Goal: Information Seeking & Learning: Check status

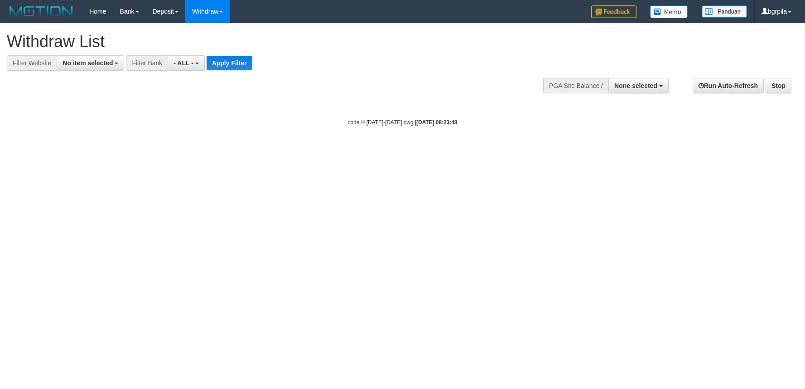
select select
click at [102, 61] on span "No item selected" at bounding box center [88, 62] width 50 height 7
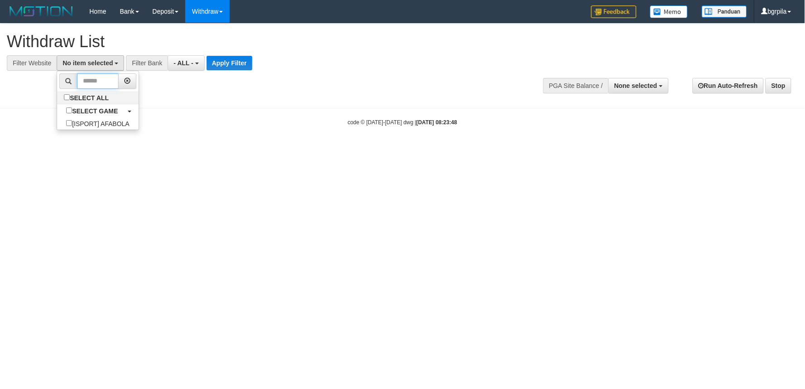
click at [92, 87] on input "text" at bounding box center [97, 80] width 41 height 15
click at [92, 90] on li at bounding box center [97, 81] width 81 height 20
click at [100, 95] on label "SELECT ALL" at bounding box center [87, 97] width 61 height 13
select select "****"
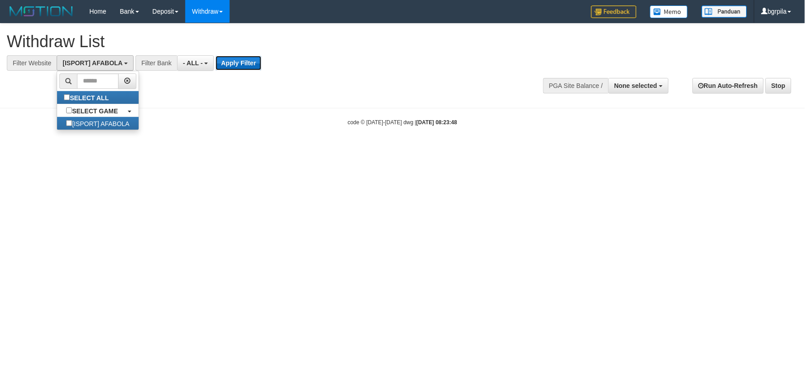
click at [229, 62] on button "Apply Filter" at bounding box center [239, 63] width 46 height 15
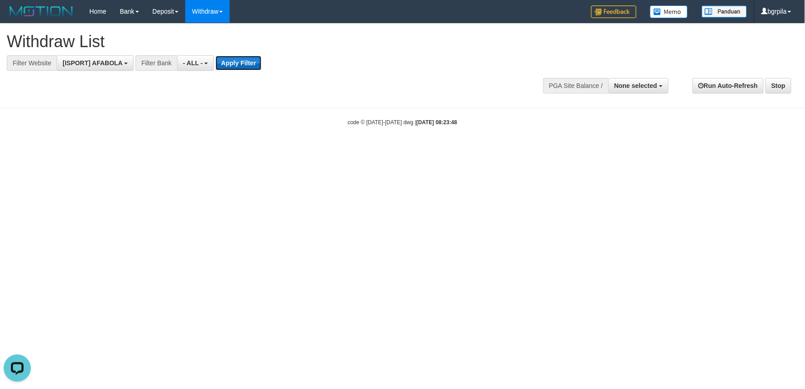
scroll to position [0, 0]
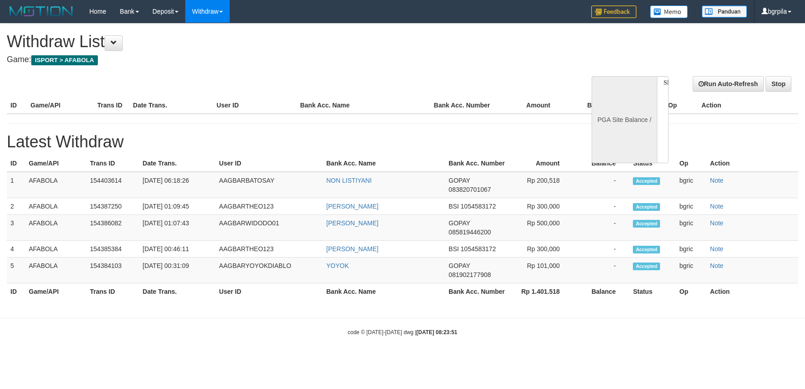
select select
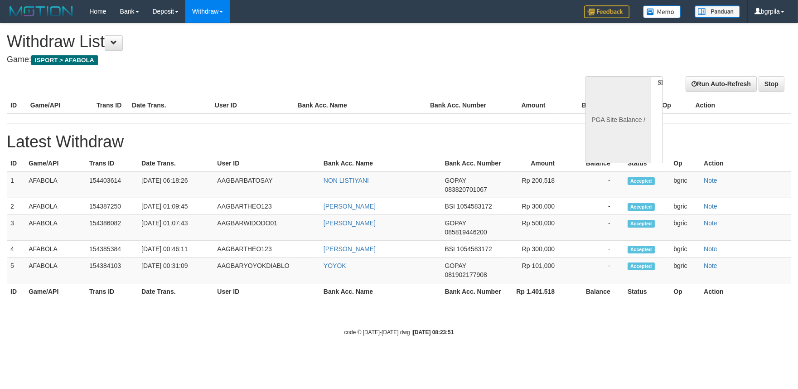
select select "**"
select select
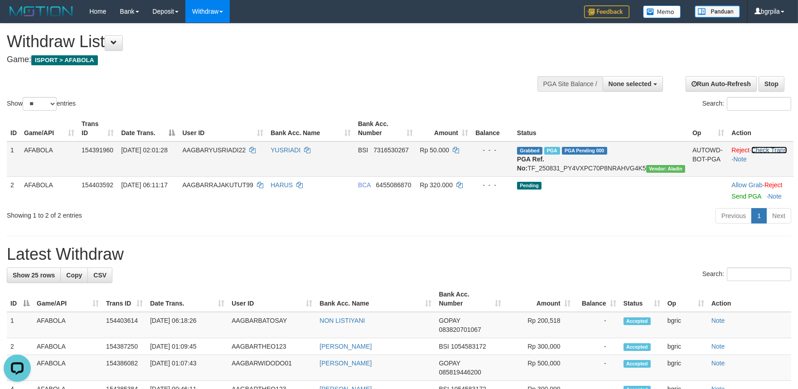
click at [769, 151] on link "Check Trans" at bounding box center [770, 149] width 36 height 7
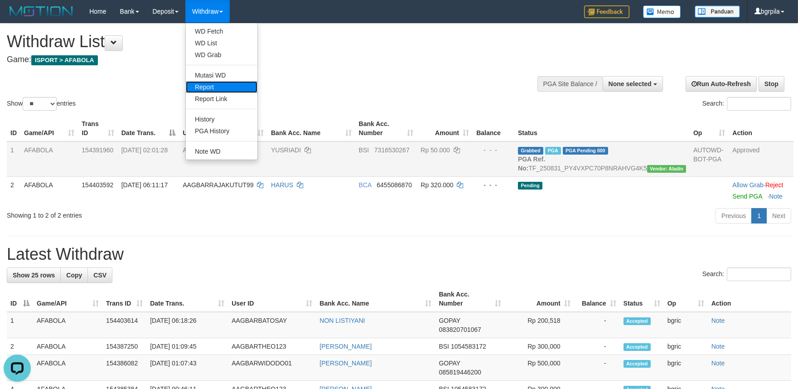
click at [223, 83] on link "Report" at bounding box center [222, 87] width 72 height 12
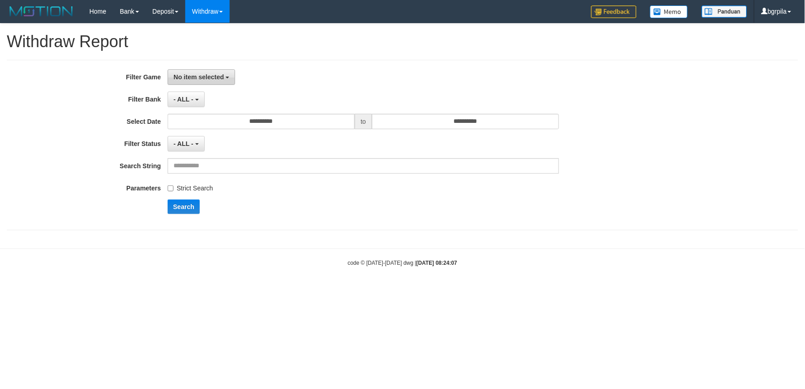
click at [214, 80] on button "No item selected" at bounding box center [202, 76] width 68 height 15
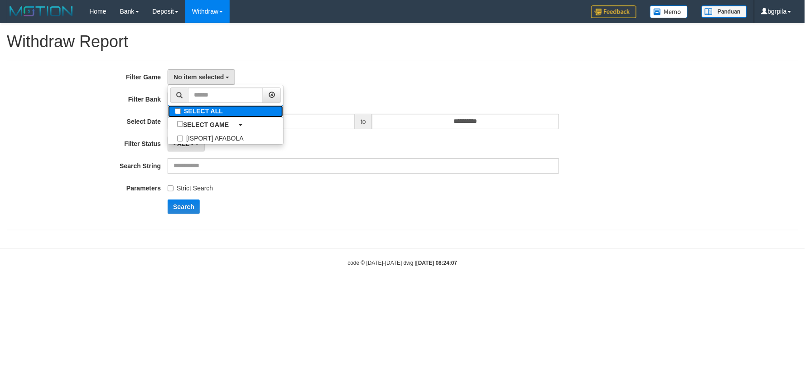
click at [192, 112] on label "SELECT ALL" at bounding box center [225, 111] width 115 height 12
select select "****"
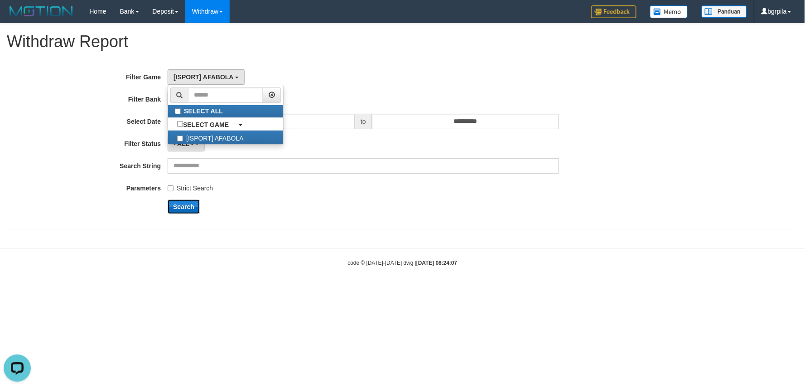
click at [182, 204] on button "Search" at bounding box center [184, 206] width 32 height 15
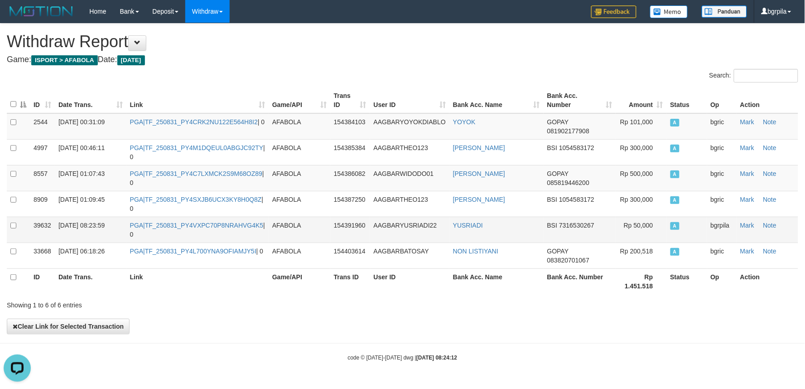
click at [243, 228] on td "PGA|TF_250831_PY4VXPC70P8NRAHVG4K5 | 0" at bounding box center [197, 230] width 142 height 26
copy td "TF_250831_PY4VXPC70P8NRAHVG4K5"
click at [189, 228] on td "PGA|TF_250831_PY4VXPC70P8NRAHVG4K5 | 0" at bounding box center [197, 230] width 142 height 26
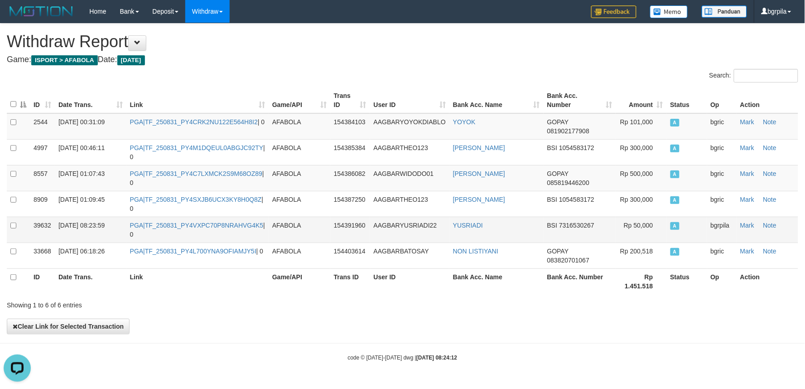
click at [242, 231] on td "PGA|TF_250831_PY4VXPC70P8NRAHVG4K5 | 0" at bounding box center [197, 230] width 142 height 26
click at [247, 228] on td "PGA|TF_250831_PY4VXPC70P8NRAHVG4K5 | 0" at bounding box center [197, 230] width 142 height 26
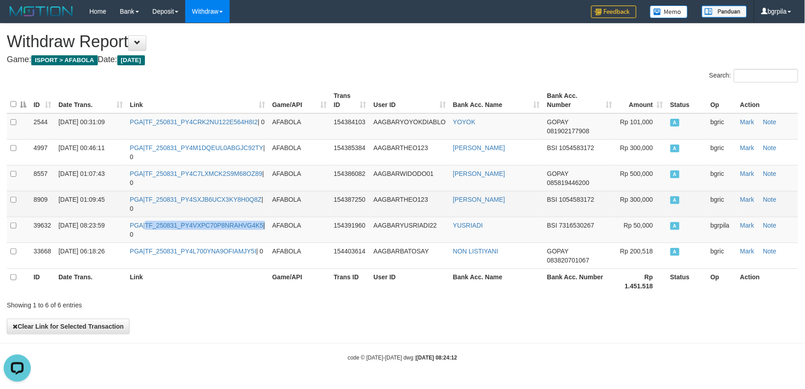
copy td "TF_250831_PY4VXPC70P8NRAHVG4K5"
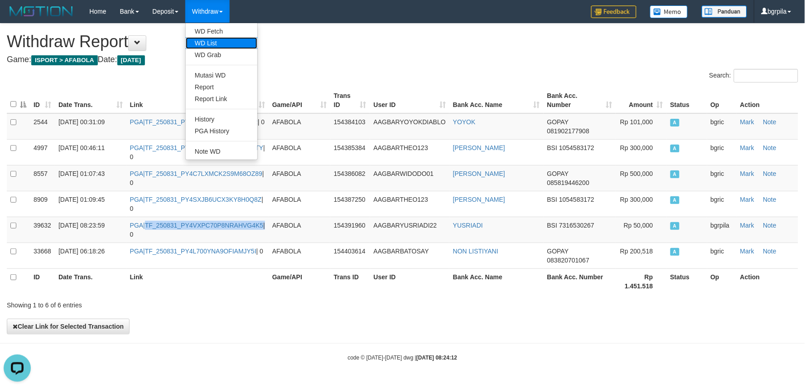
click at [223, 47] on link "WD List" at bounding box center [222, 43] width 72 height 12
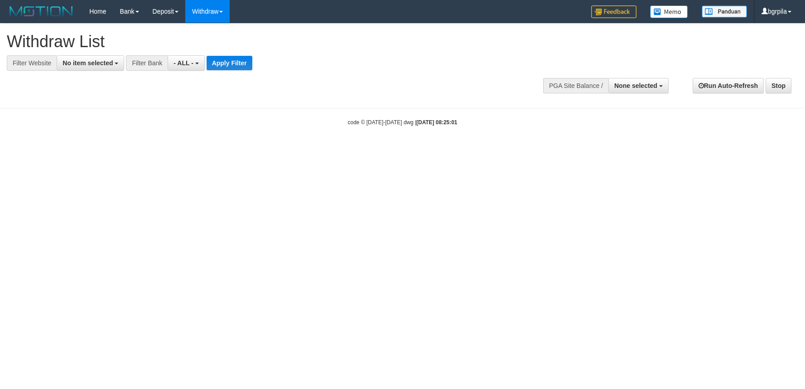
select select
click at [643, 81] on button "None selected" at bounding box center [639, 85] width 60 height 15
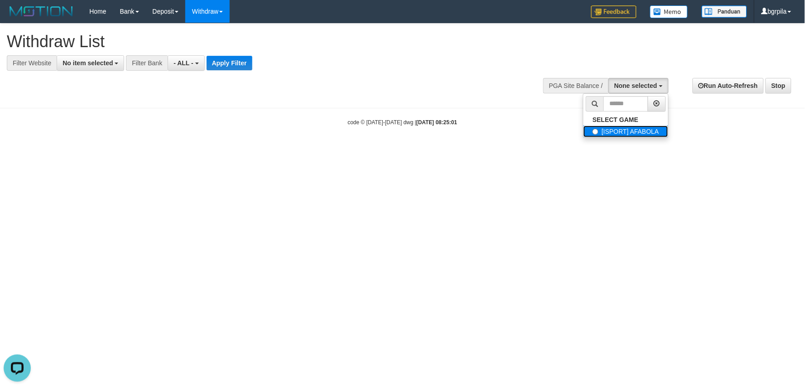
click at [620, 128] on label "[ISPORT] AFABOLA" at bounding box center [626, 132] width 85 height 12
select select "****"
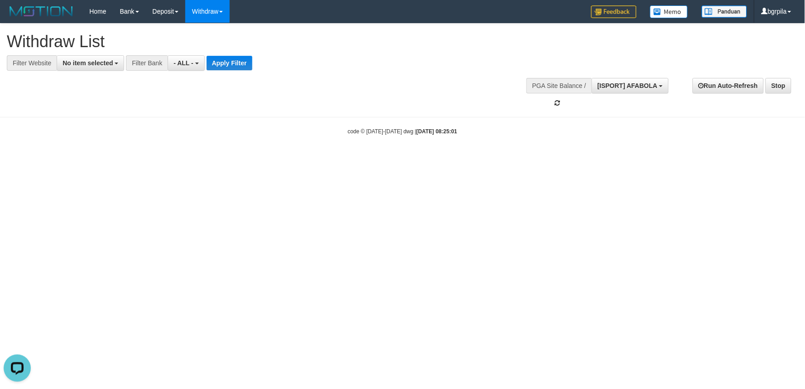
scroll to position [8, 0]
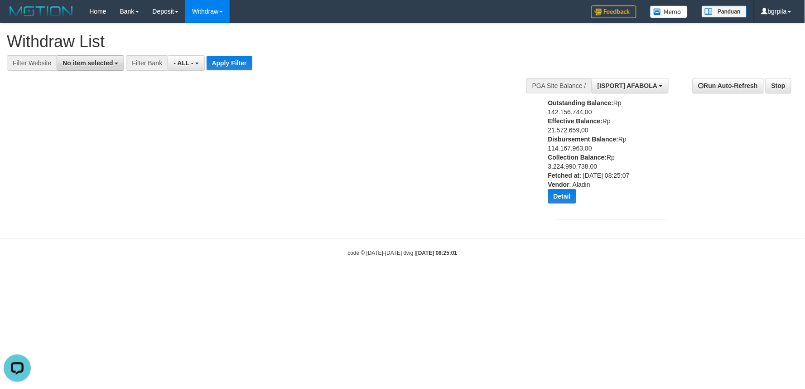
click at [94, 63] on span "No item selected" at bounding box center [88, 62] width 50 height 7
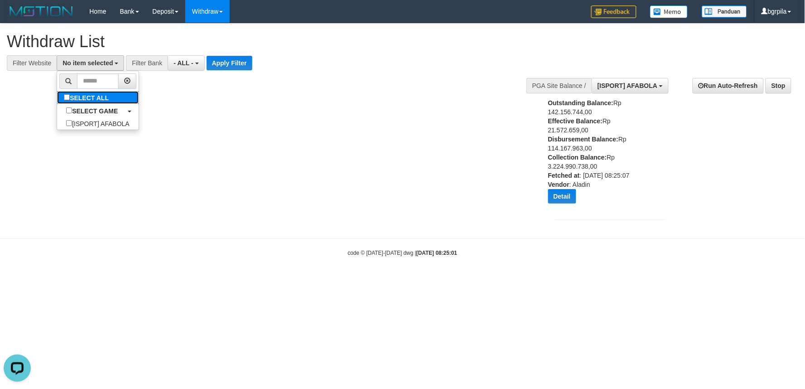
click at [82, 97] on label "SELECT ALL" at bounding box center [87, 97] width 61 height 13
select select "****"
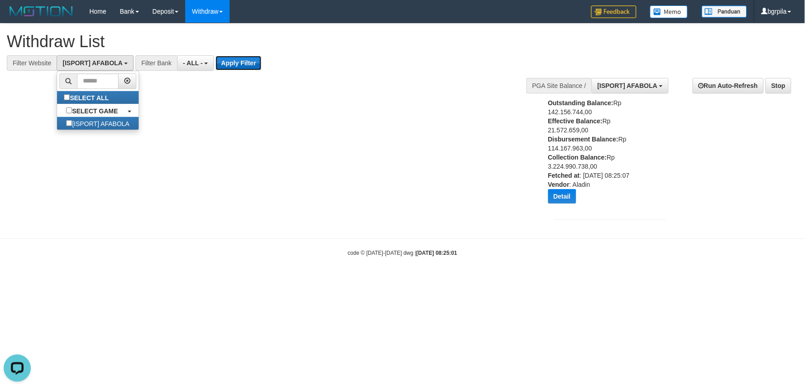
click at [242, 59] on button "Apply Filter" at bounding box center [239, 63] width 46 height 15
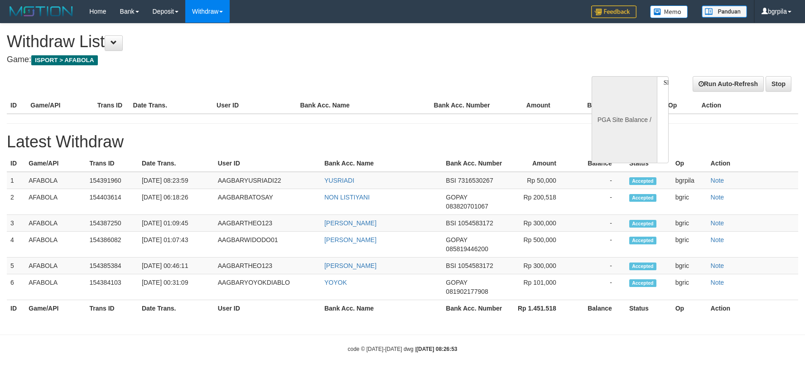
select select
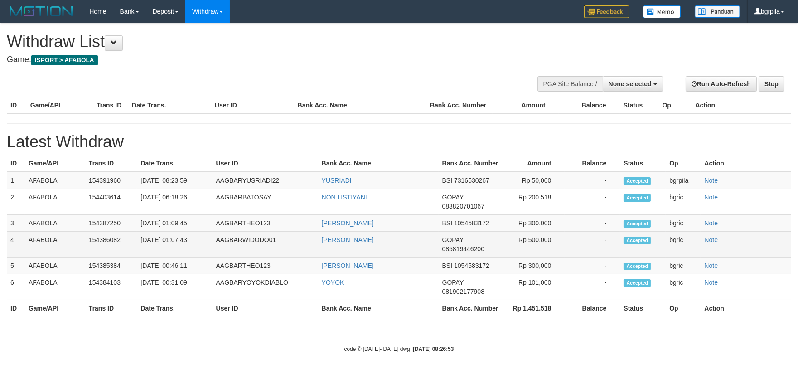
select select "**"
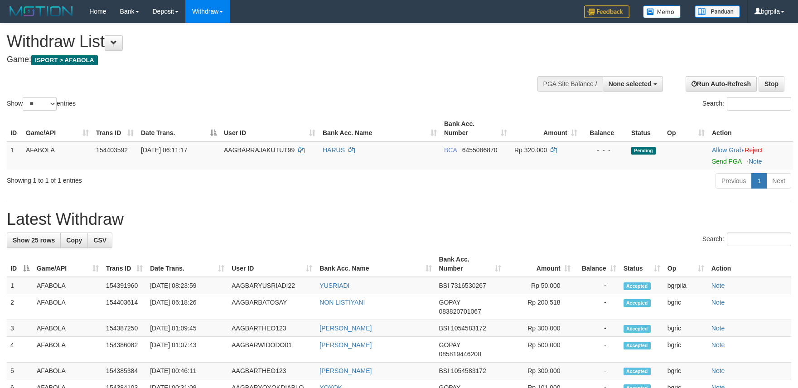
select select
select select "**"
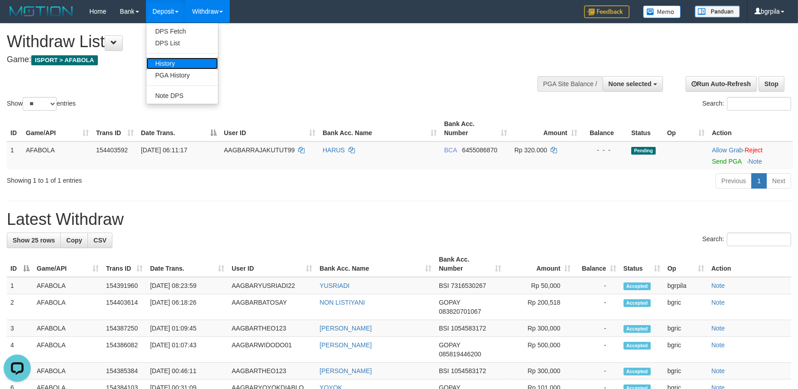
click at [170, 60] on link "History" at bounding box center [182, 64] width 72 height 12
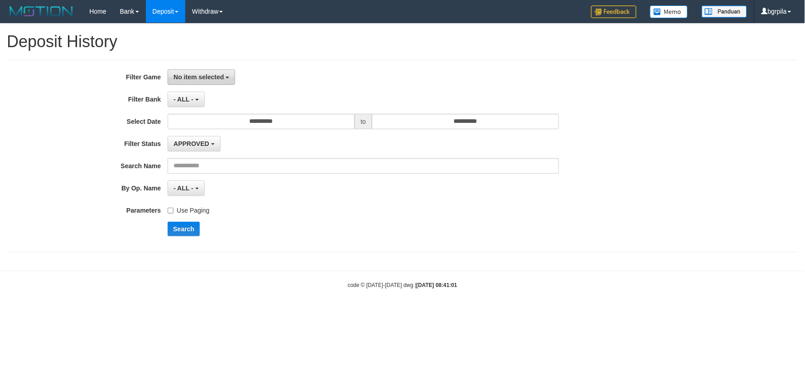
click at [215, 77] on span "No item selected" at bounding box center [199, 76] width 50 height 7
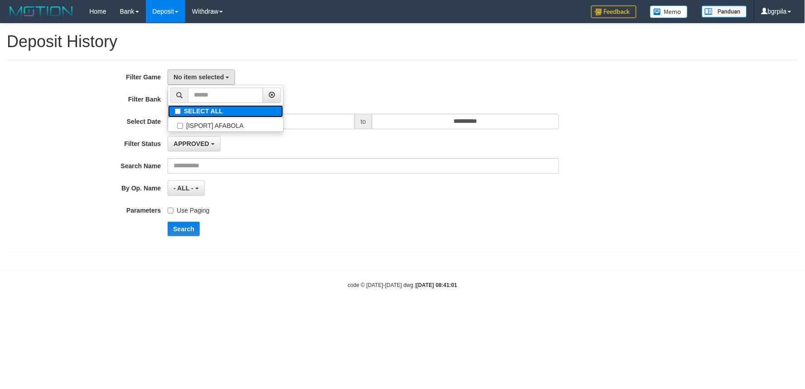
click at [199, 108] on label "SELECT ALL" at bounding box center [225, 111] width 115 height 12
select select "****"
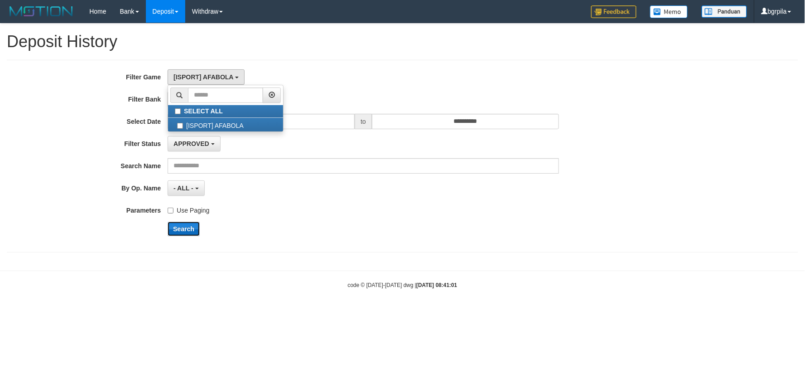
click at [179, 226] on button "Search" at bounding box center [184, 229] width 32 height 15
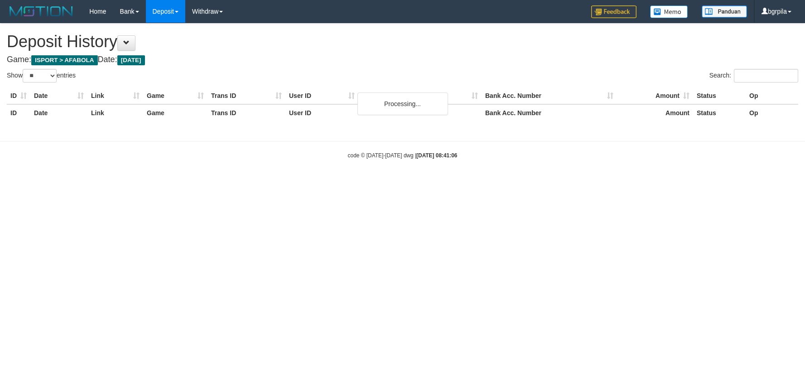
select select "**"
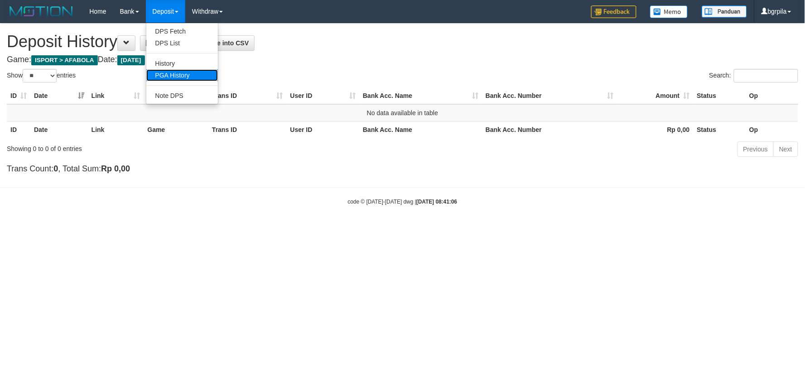
click at [174, 72] on link "PGA History" at bounding box center [182, 75] width 72 height 12
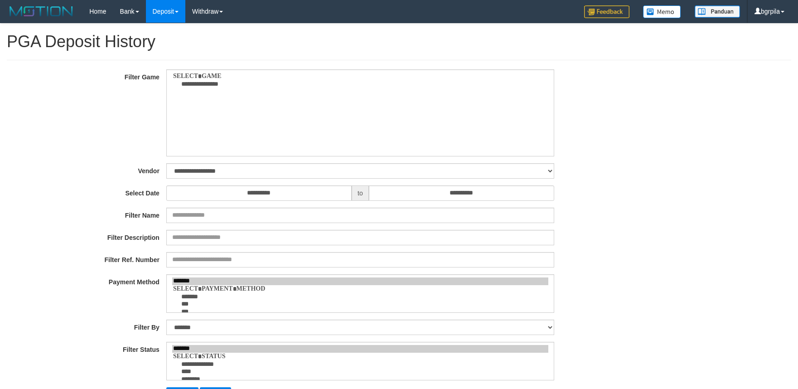
select select
select select "**"
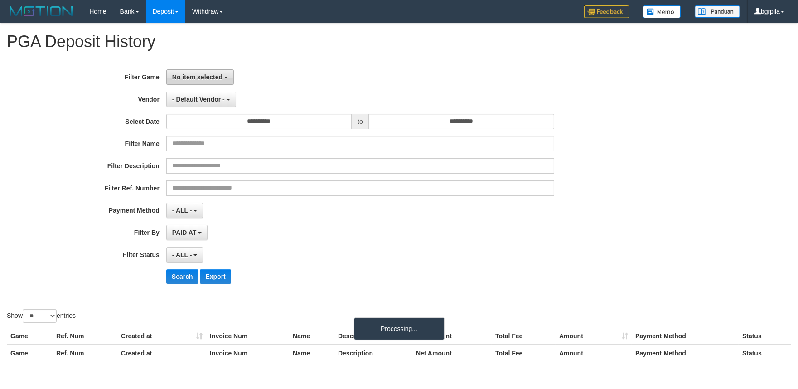
click at [199, 73] on span "No item selected" at bounding box center [197, 76] width 50 height 7
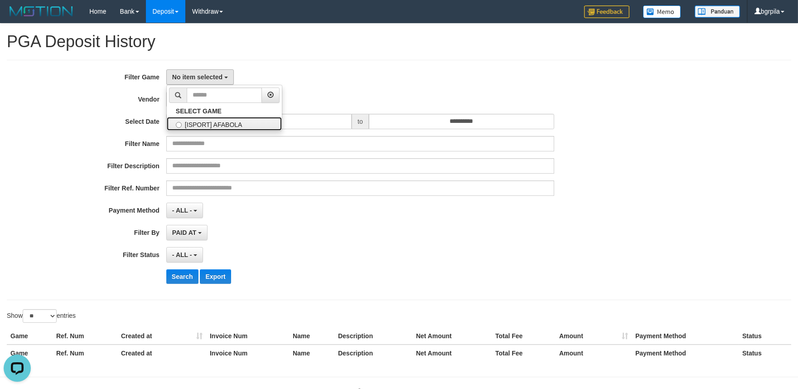
click at [187, 121] on label "[ISPORT] AFABOLA" at bounding box center [224, 124] width 115 height 14
select select "****"
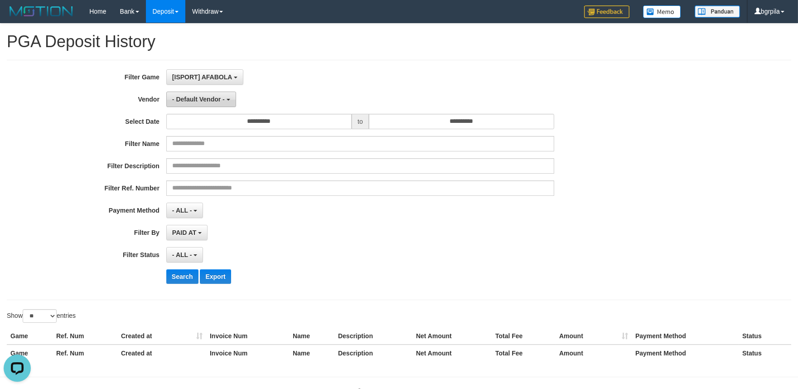
scroll to position [8, 0]
click at [197, 98] on span "- Default Vendor -" at bounding box center [198, 99] width 53 height 7
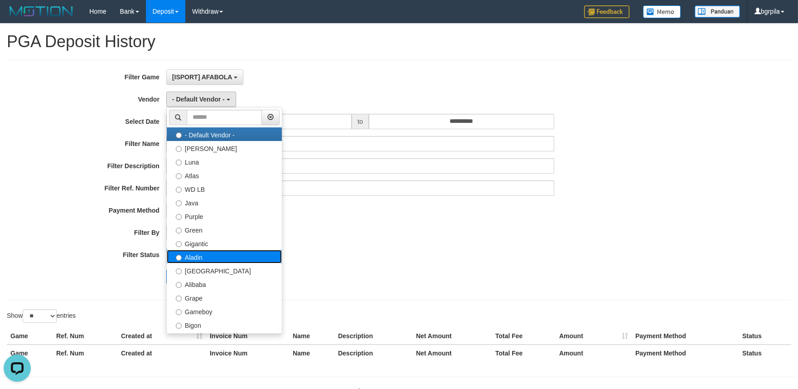
click at [205, 252] on label "Aladin" at bounding box center [224, 257] width 115 height 14
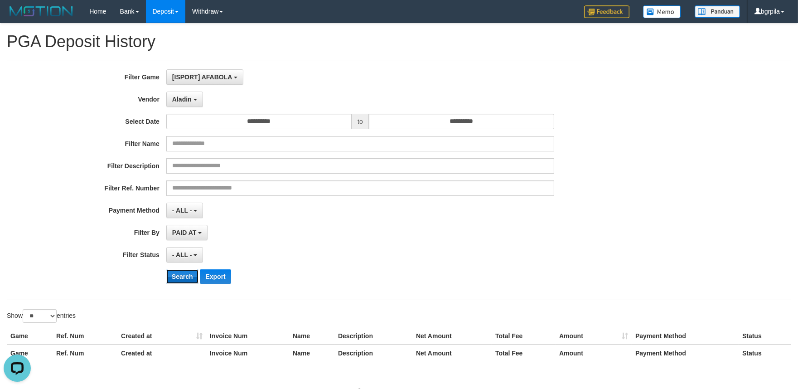
click at [188, 282] on button "Search" at bounding box center [182, 276] width 32 height 15
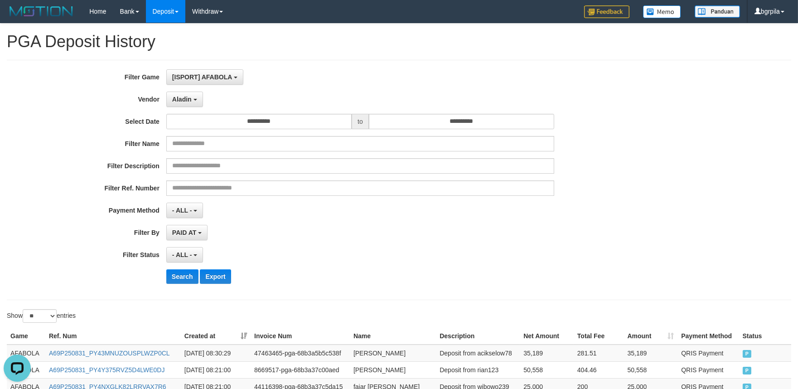
click at [239, 334] on th "Created at" at bounding box center [216, 336] width 70 height 17
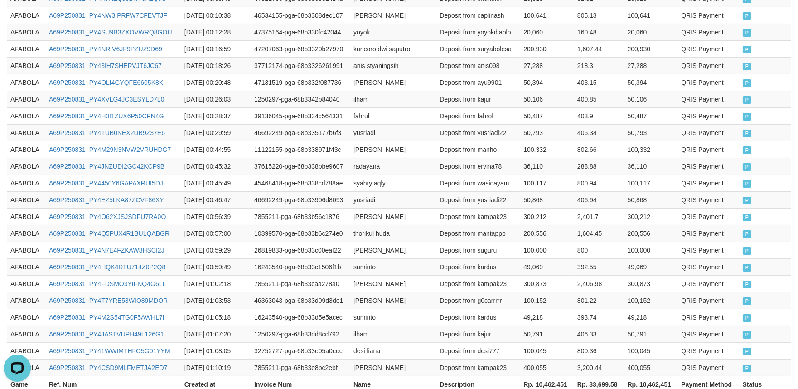
scroll to position [453, 0]
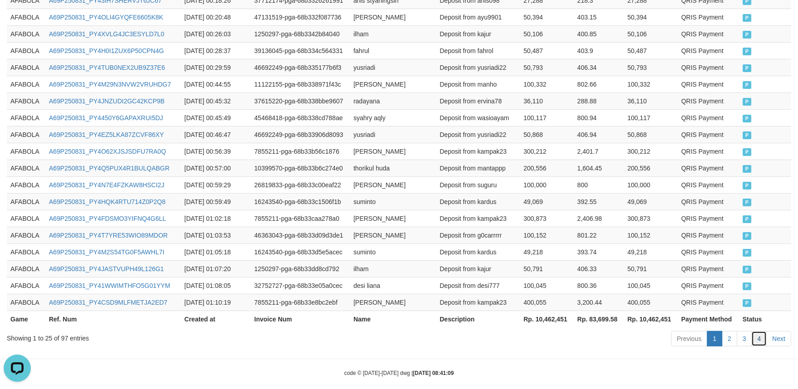
click at [761, 340] on link "4" at bounding box center [759, 338] width 15 height 15
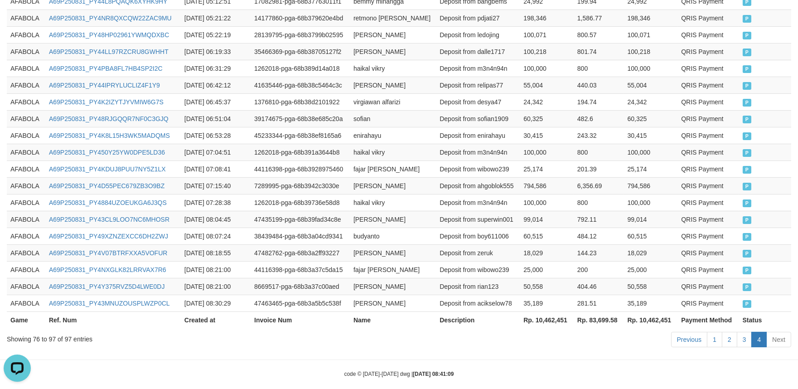
click at [574, 262] on td "200" at bounding box center [599, 269] width 50 height 17
click at [26, 217] on td "AFABOLA" at bounding box center [26, 219] width 39 height 17
click at [16, 171] on td "AFABOLA" at bounding box center [26, 168] width 39 height 17
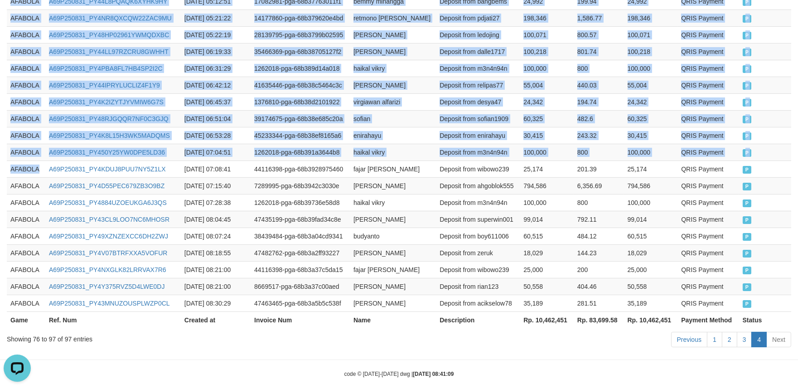
click at [777, 311] on th "Status" at bounding box center [765, 319] width 52 height 17
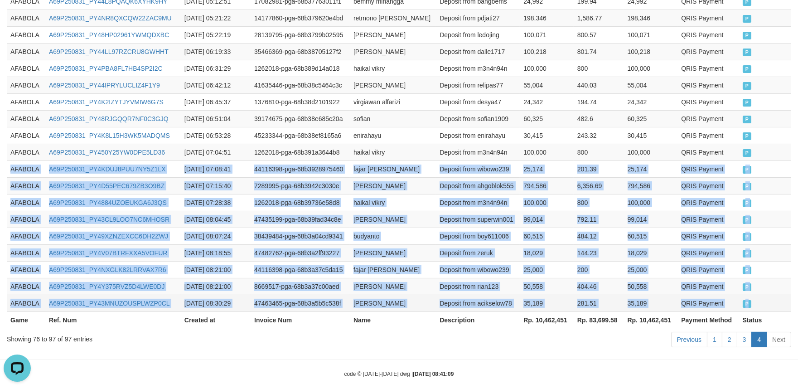
click at [776, 308] on td "P" at bounding box center [765, 303] width 52 height 17
copy tbody "AFABOLA A69P250831_PY4KDUJ8PUU7NY5Z1LX [DATE] 07:08:41 44116398-pga-68b39289754…"
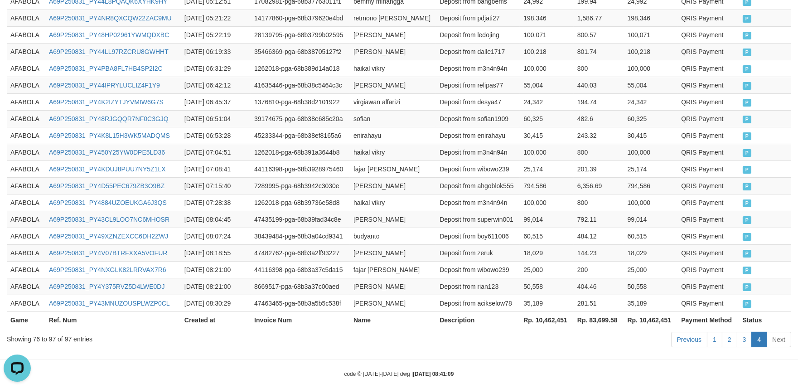
click at [455, 325] on th "Description" at bounding box center [478, 319] width 84 height 17
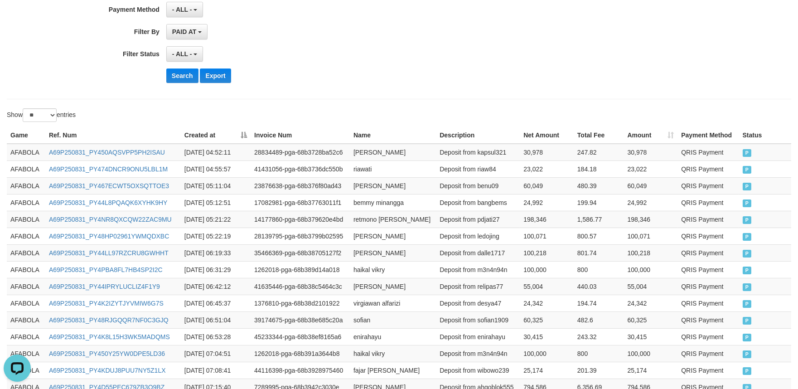
scroll to position [0, 0]
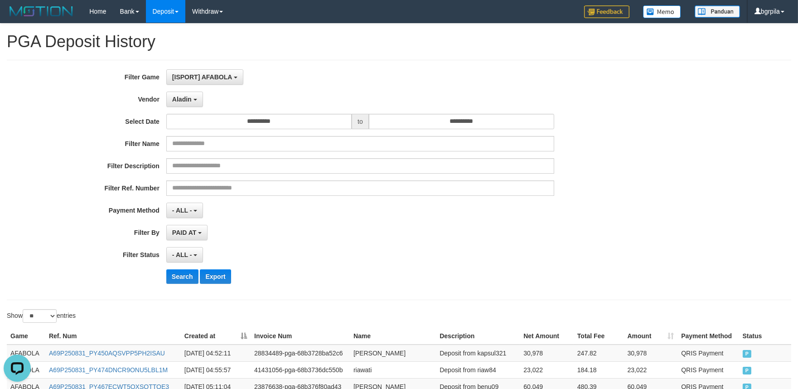
click at [235, 233] on div "PAID AT PAID AT CREATED AT" at bounding box center [360, 232] width 388 height 15
click at [179, 276] on button "Search" at bounding box center [182, 276] width 32 height 15
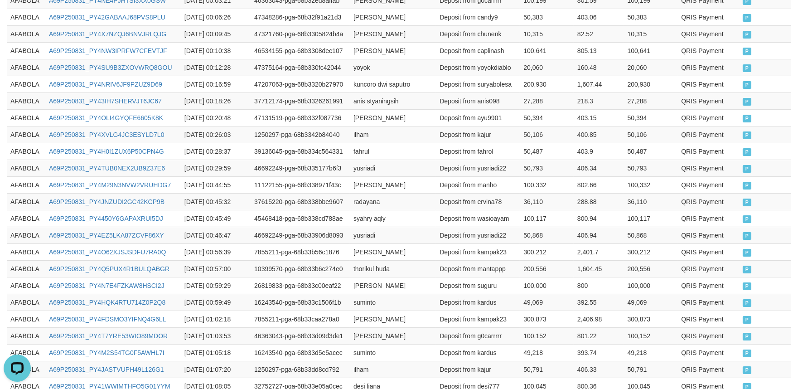
scroll to position [465, 0]
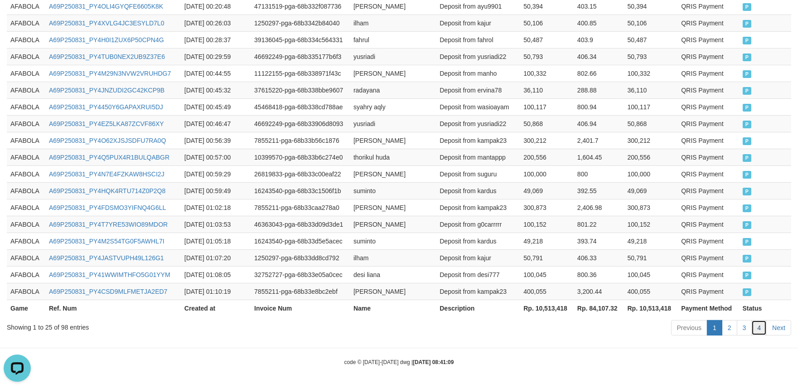
click at [756, 327] on link "4" at bounding box center [759, 327] width 15 height 15
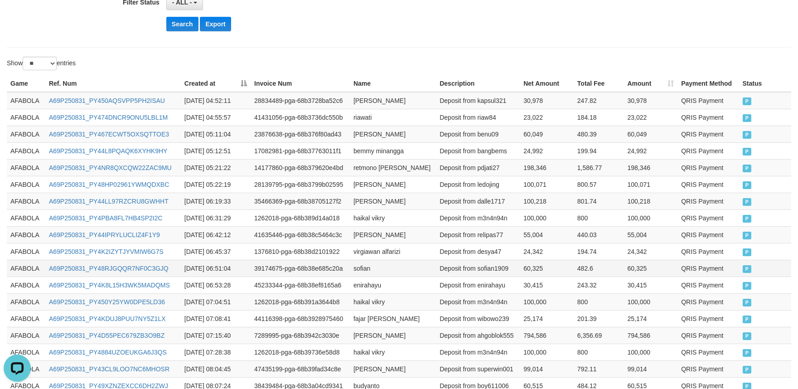
scroll to position [230, 0]
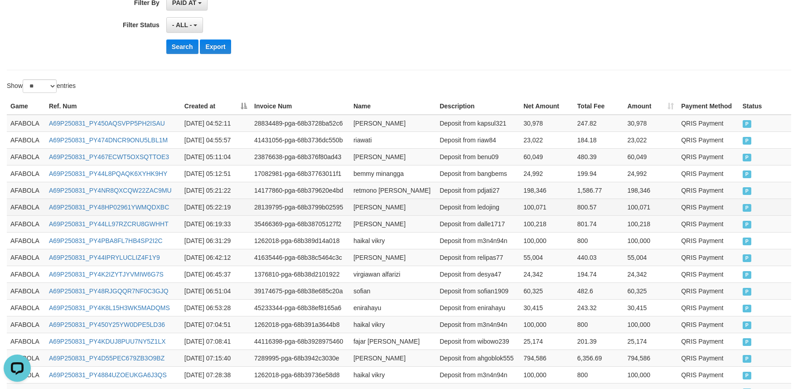
click at [469, 201] on td "Deposit from ledojing" at bounding box center [478, 207] width 84 height 17
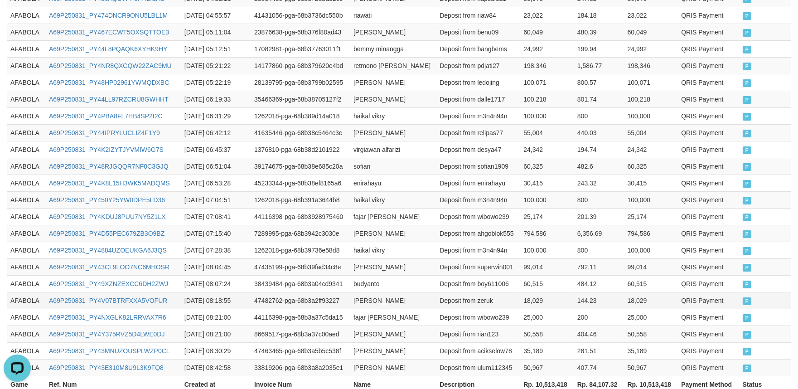
scroll to position [432, 0]
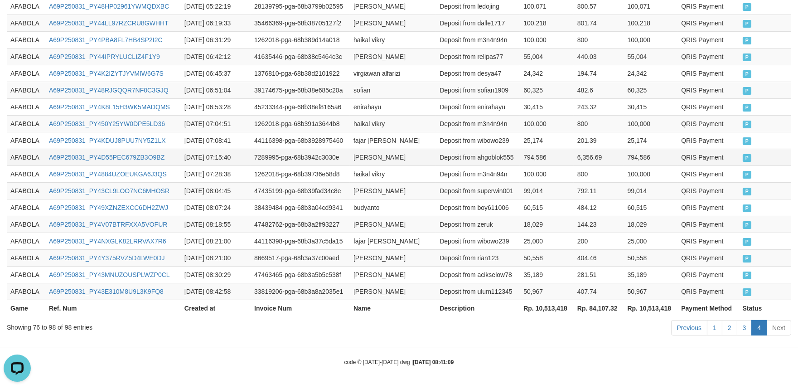
click at [497, 160] on td "Deposit from ahgoblok555" at bounding box center [478, 157] width 84 height 17
click at [23, 191] on td "AFABOLA" at bounding box center [26, 190] width 39 height 17
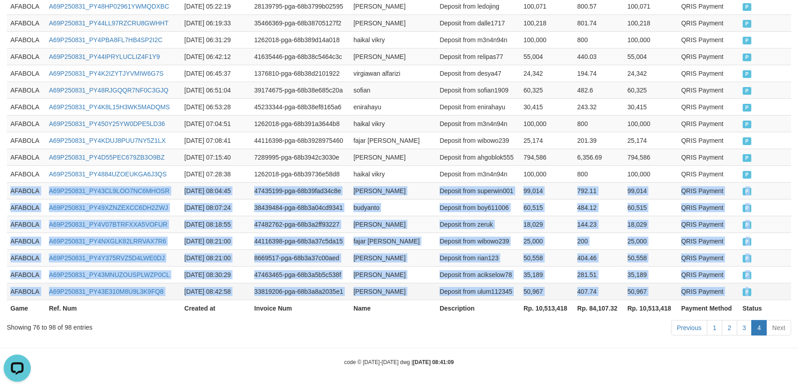
click at [774, 286] on td "P" at bounding box center [765, 291] width 52 height 17
copy tbody "AFABOLA A69P250831_PY43CL9LOO7NC6MHOSR [DATE] 08:04:45 47435199-pga-68b39fad34c…"
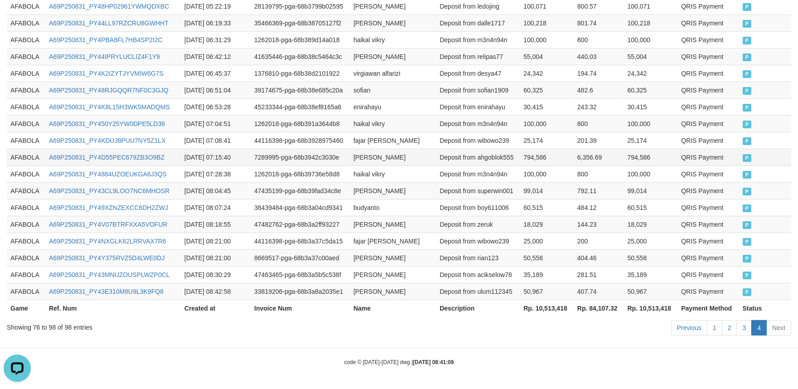
click at [758, 155] on td "P" at bounding box center [765, 157] width 52 height 17
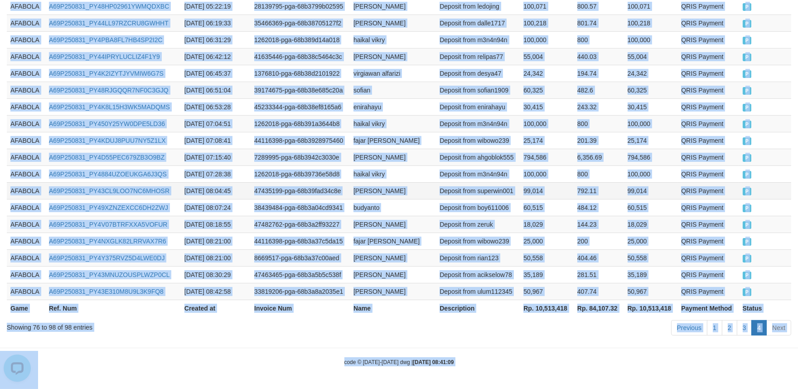
click at [533, 198] on td "99,014" at bounding box center [547, 190] width 54 height 17
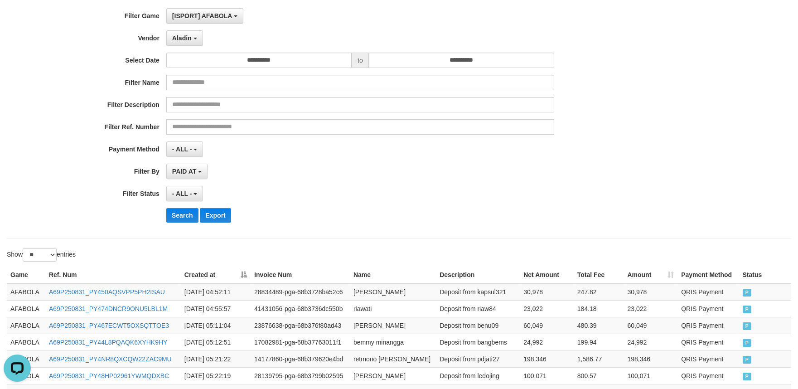
scroll to position [0, 0]
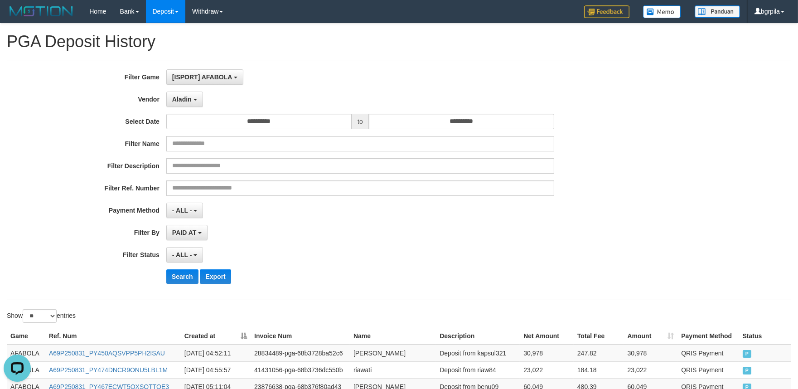
click at [179, 90] on div "**********" at bounding box center [332, 179] width 665 height 221
click at [180, 94] on button "Aladin" at bounding box center [184, 99] width 37 height 15
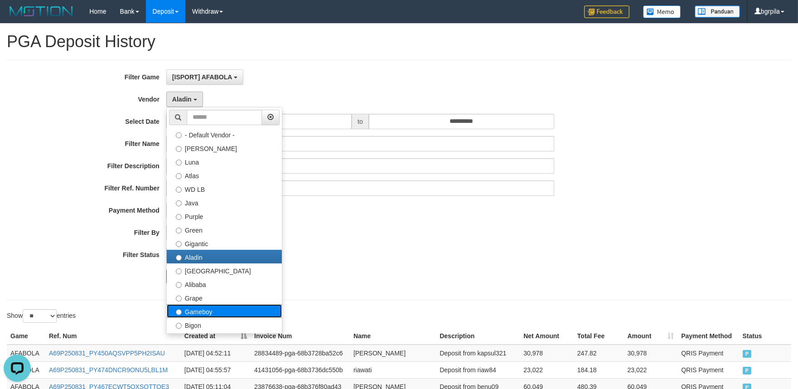
click at [205, 305] on label "Gameboy" at bounding box center [224, 311] width 115 height 14
select select "**********"
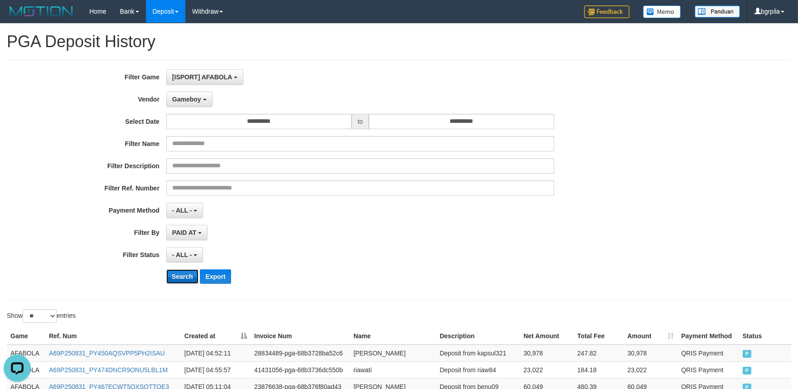
click at [188, 281] on button "Search" at bounding box center [182, 276] width 32 height 15
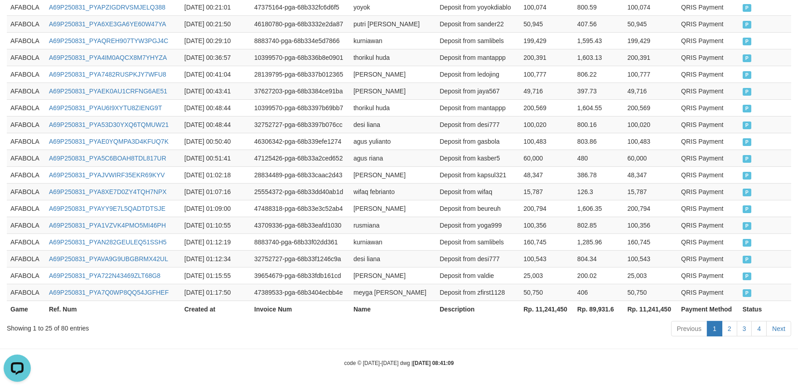
scroll to position [465, 0]
click at [762, 328] on link "4" at bounding box center [759, 327] width 15 height 15
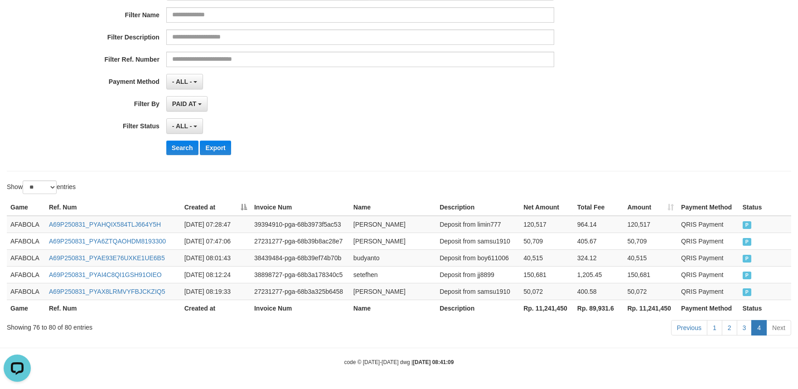
scroll to position [129, 0]
click at [519, 288] on td "Deposit from samsu1910" at bounding box center [478, 291] width 84 height 17
